Goal: Information Seeking & Learning: Check status

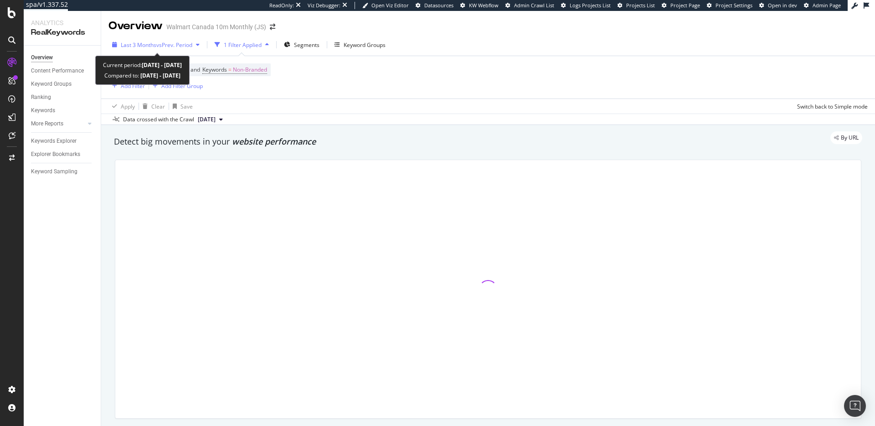
click at [176, 48] on span "vs Prev. Period" at bounding box center [174, 45] width 36 height 8
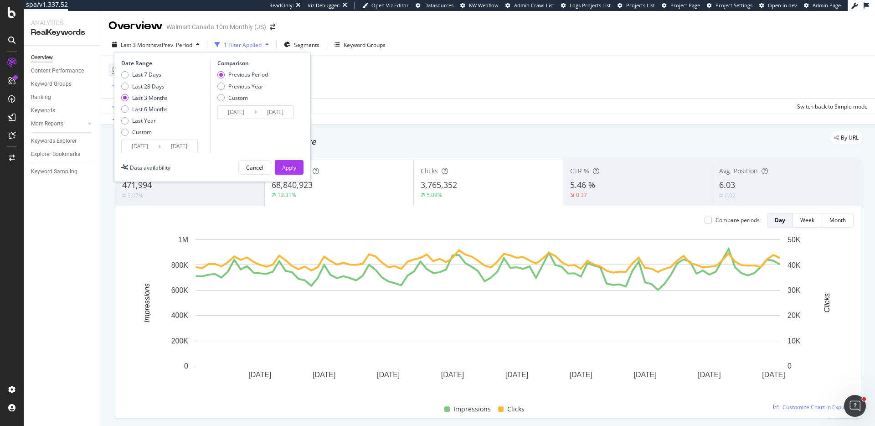
click at [142, 149] on input "2025/06/30" at bounding box center [140, 146] width 36 height 13
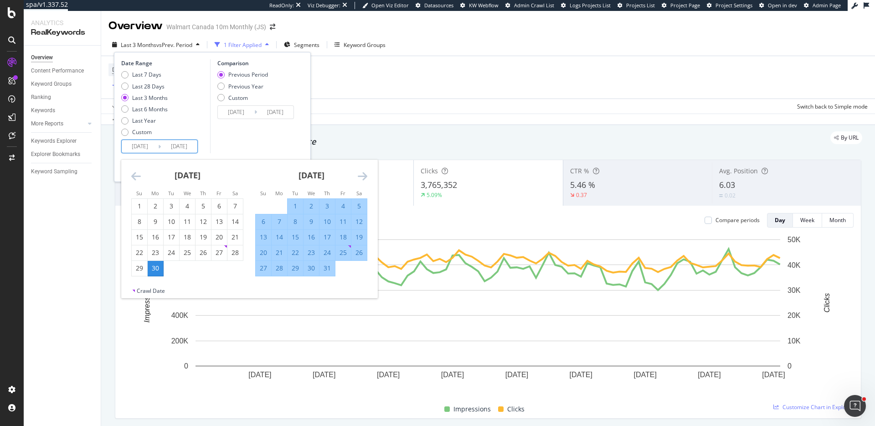
click at [360, 174] on icon "Move forward to switch to the next month." at bounding box center [363, 176] width 10 height 11
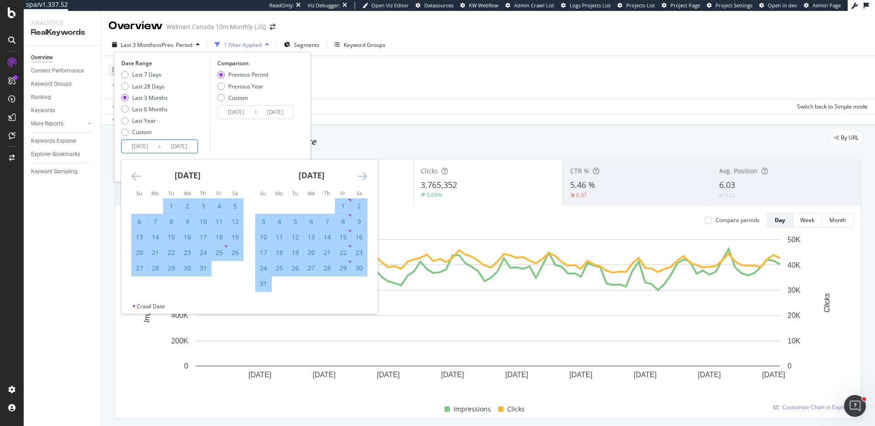
click at [360, 174] on icon "Move forward to switch to the next month." at bounding box center [363, 176] width 10 height 11
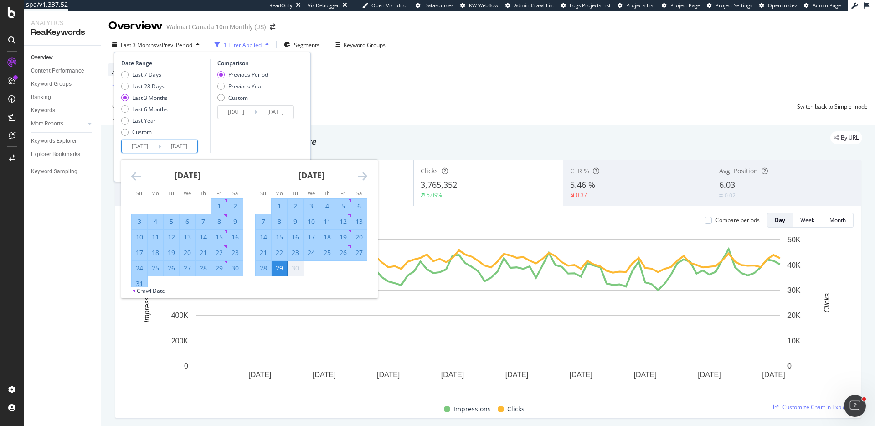
click at [360, 174] on icon "Move forward to switch to the next month." at bounding box center [363, 176] width 10 height 11
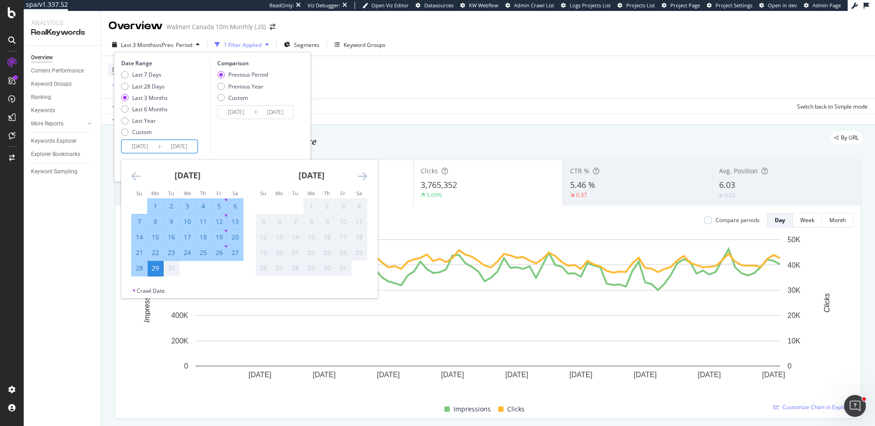
click at [360, 174] on icon "Move forward to switch to the next month." at bounding box center [363, 176] width 10 height 11
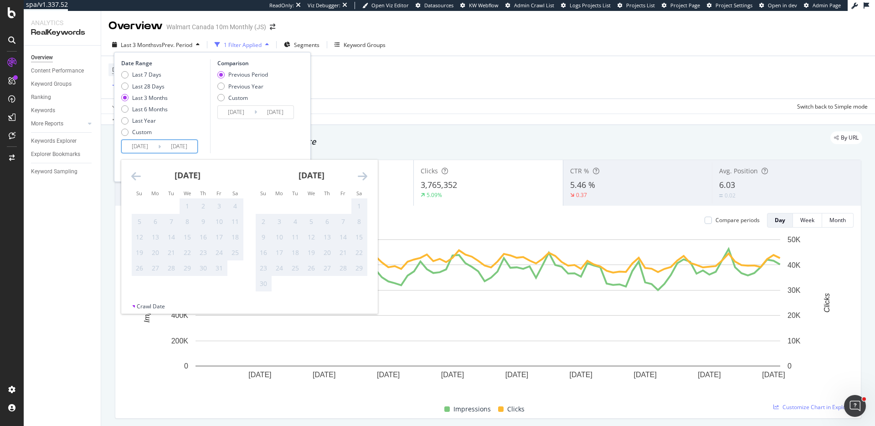
click at [134, 176] on icon "Move backward to switch to the previous month." at bounding box center [136, 176] width 10 height 11
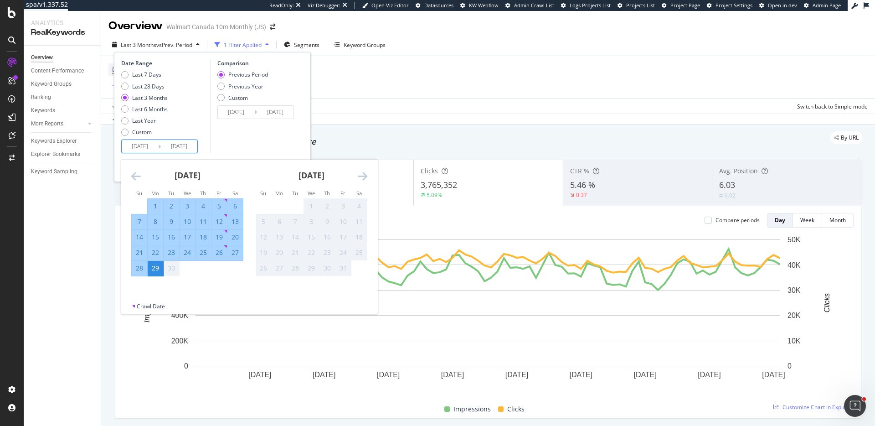
click at [156, 271] on div "29" at bounding box center [156, 268] width 16 height 9
type input "2025/09/29"
type input "2025/09/28"
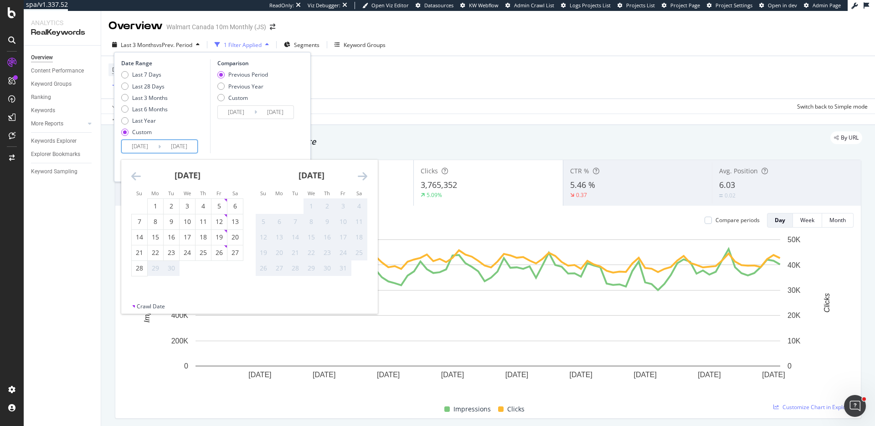
click at [156, 271] on div "29" at bounding box center [156, 268] width 16 height 9
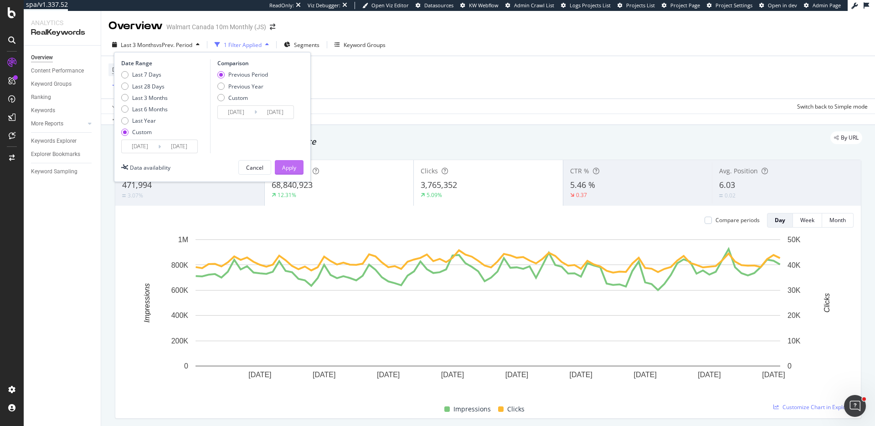
click at [293, 168] on div "Apply" at bounding box center [289, 168] width 14 height 8
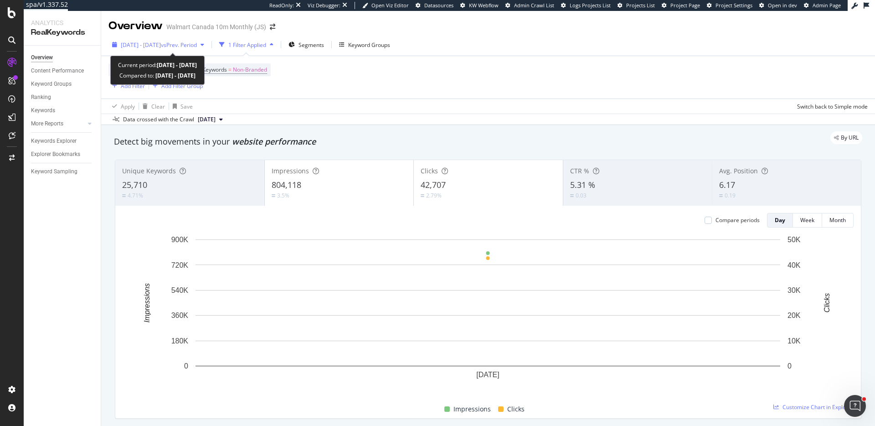
click at [161, 47] on span "2025 Sep. 29th - Sep. 29th" at bounding box center [141, 45] width 40 height 8
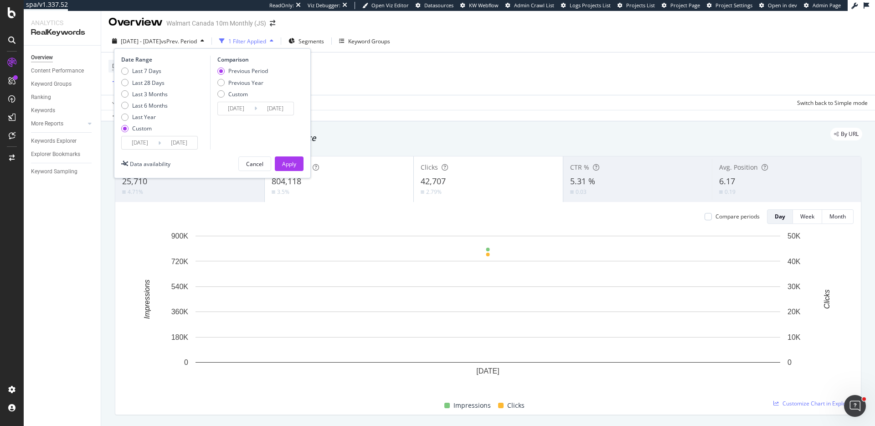
click at [145, 144] on input "2025/09/29" at bounding box center [140, 142] width 36 height 13
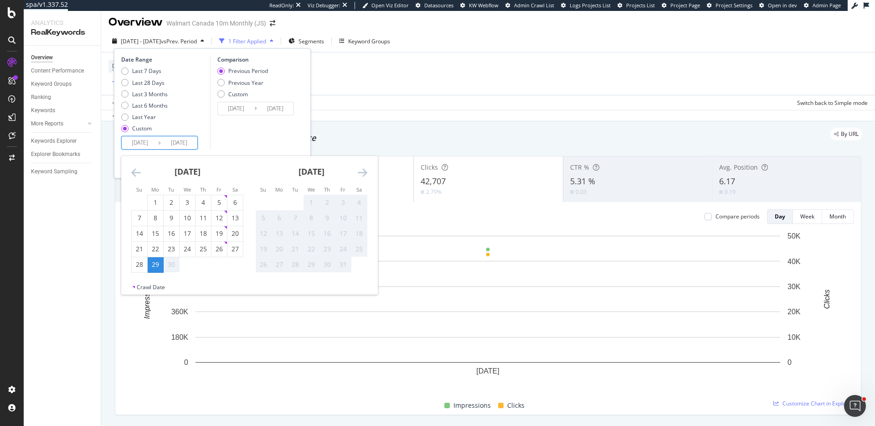
scroll to position [3, 0]
click at [139, 269] on div "28" at bounding box center [140, 264] width 16 height 9
type input "2025/09/28"
type input "2025/09/26"
type input "2025/09/27"
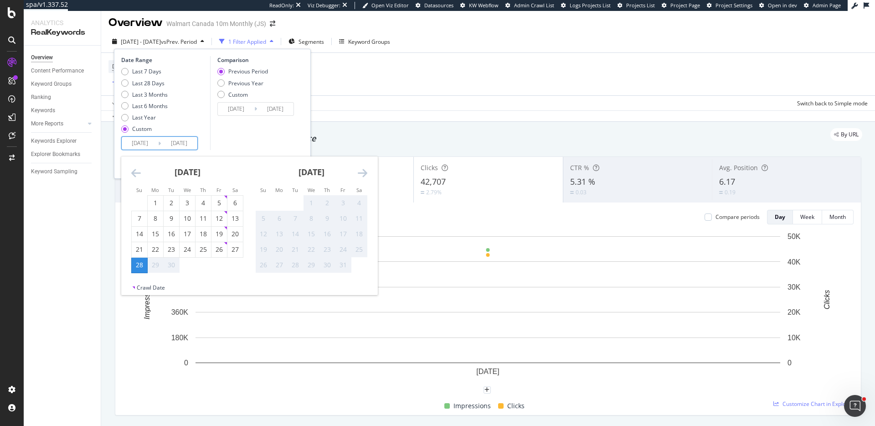
click at [139, 269] on div "28" at bounding box center [140, 264] width 16 height 9
type input "2025/09/28"
type input "2025/09/27"
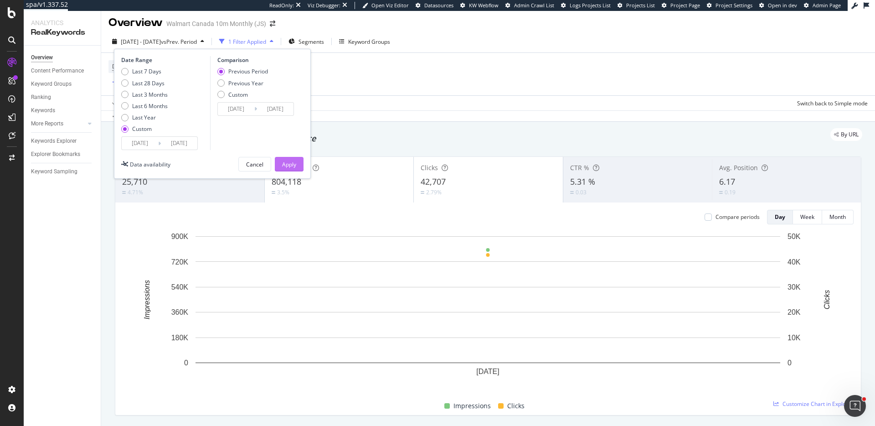
click at [289, 160] on div "Apply" at bounding box center [289, 164] width 14 height 8
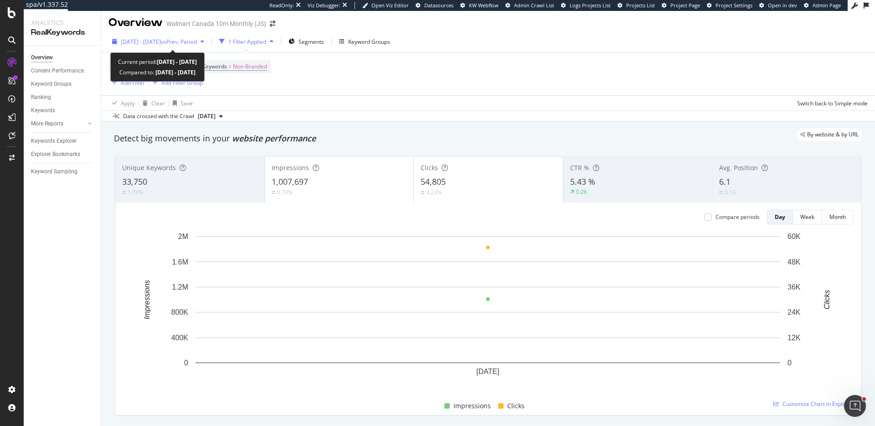
click at [161, 38] on span "[DATE] - [DATE]" at bounding box center [141, 42] width 40 height 8
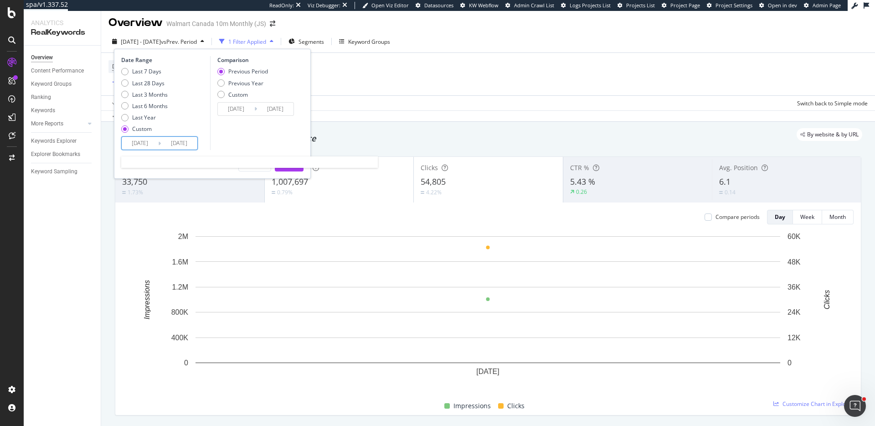
click at [148, 142] on input "2025/09/28" at bounding box center [140, 143] width 36 height 13
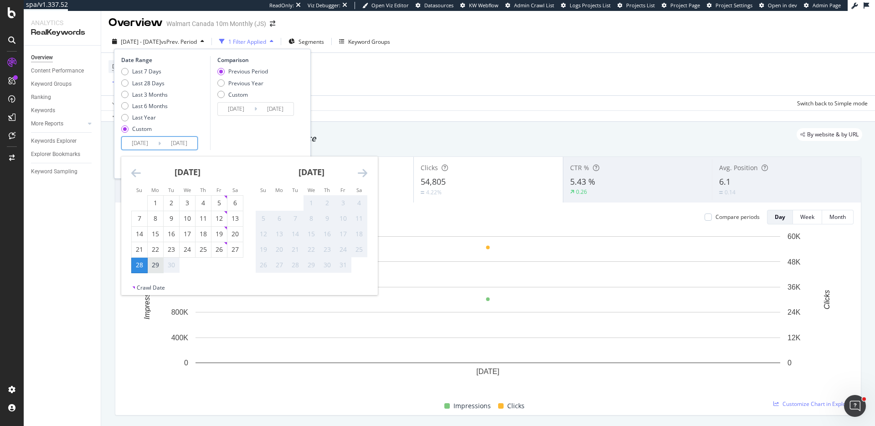
click at [157, 269] on div "29" at bounding box center [156, 264] width 16 height 9
type input "2025/09/29"
click at [158, 267] on div "29" at bounding box center [156, 264] width 16 height 9
type input "2025/09/29"
type input "2025/09/28"
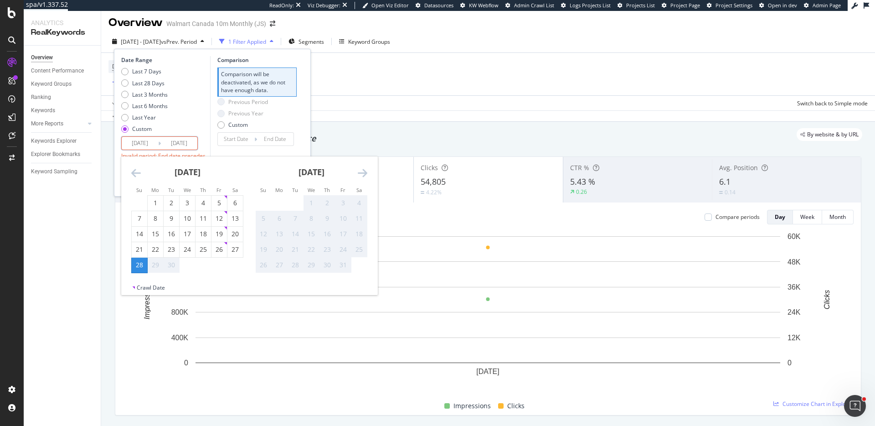
type input "2025/09/28"
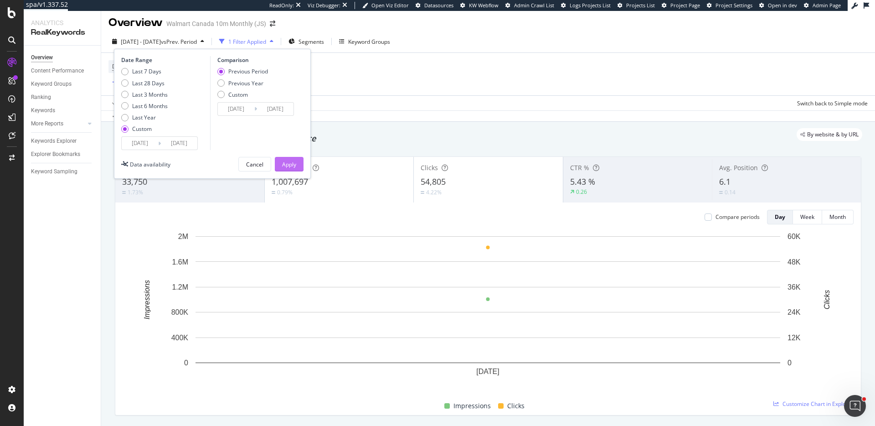
click at [291, 166] on div "Apply" at bounding box center [289, 164] width 14 height 8
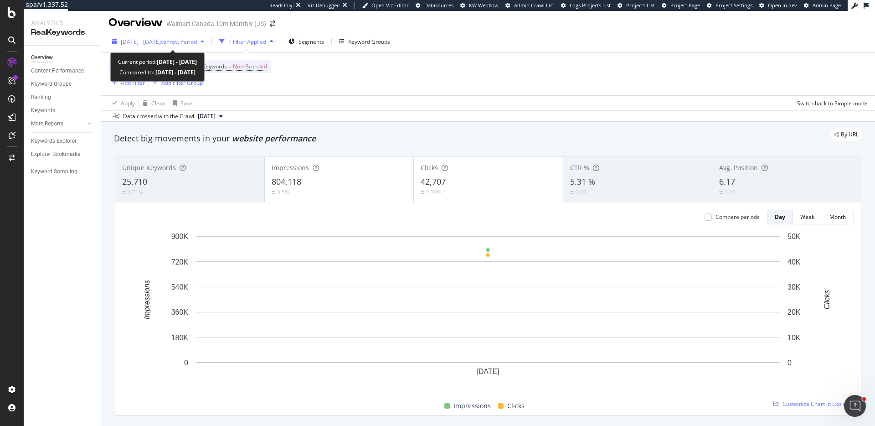
click at [159, 45] on span "2025 Sep. 29th - Sep. 29th" at bounding box center [141, 42] width 40 height 8
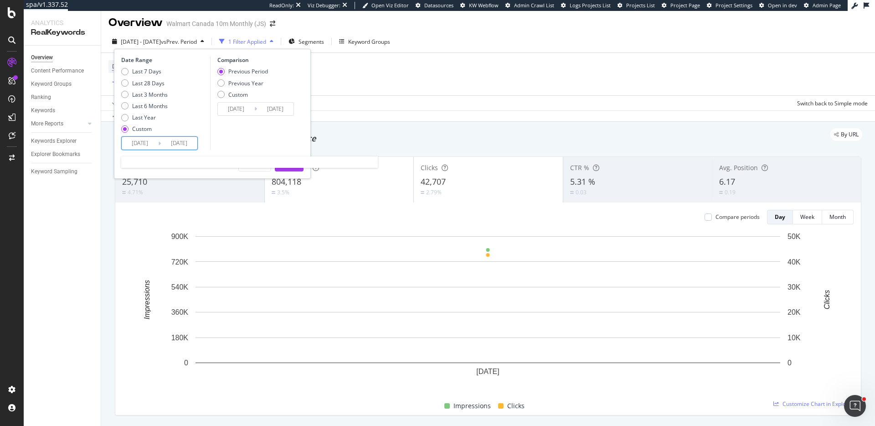
click at [147, 146] on input "2025/09/29" at bounding box center [140, 143] width 36 height 13
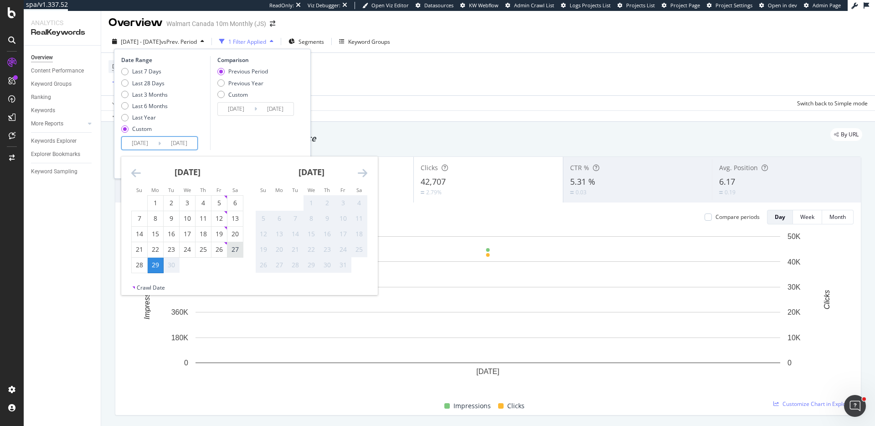
click at [235, 247] on div "27" at bounding box center [236, 249] width 16 height 9
type input "2025/09/27"
type input "2025/09/24"
type input "2025/09/26"
click at [133, 263] on div "28" at bounding box center [140, 264] width 16 height 9
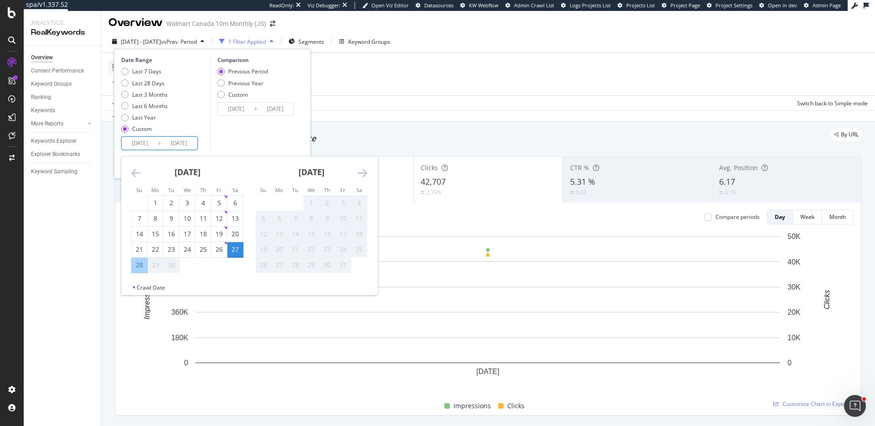
type input "2025/09/28"
type input "2025/09/25"
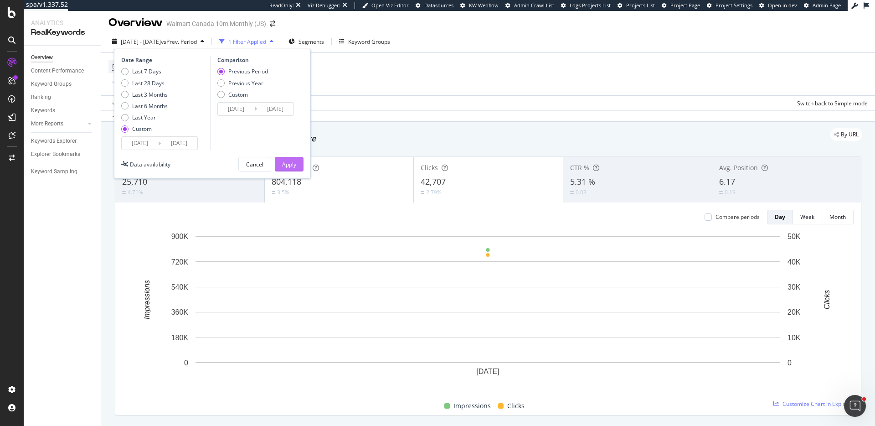
click at [291, 160] on div "Apply" at bounding box center [289, 164] width 14 height 8
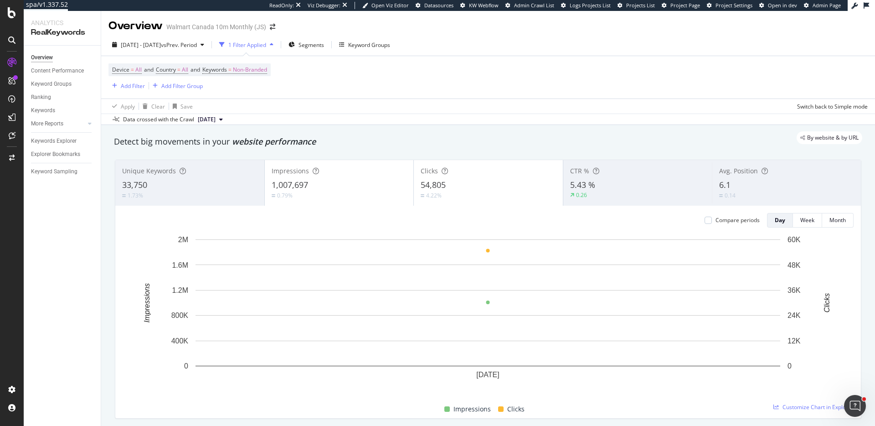
scroll to position [5, 0]
